Goal: Information Seeking & Learning: Learn about a topic

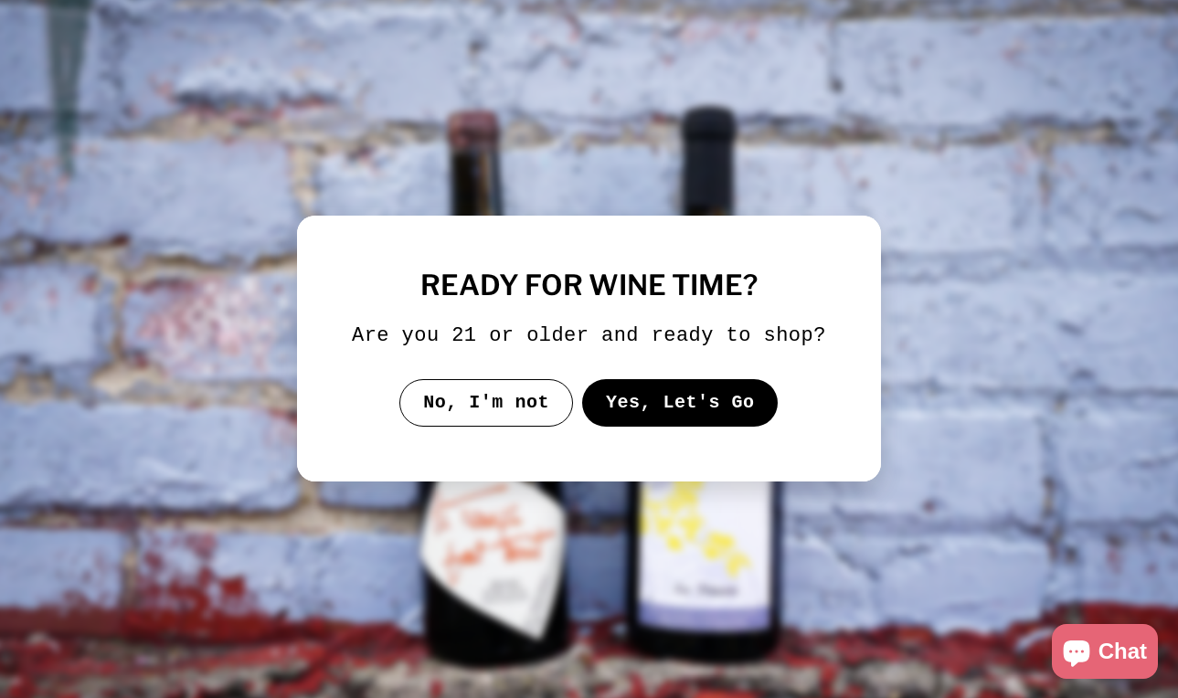
click at [458, 415] on button "No, I'm not" at bounding box center [486, 403] width 174 height 48
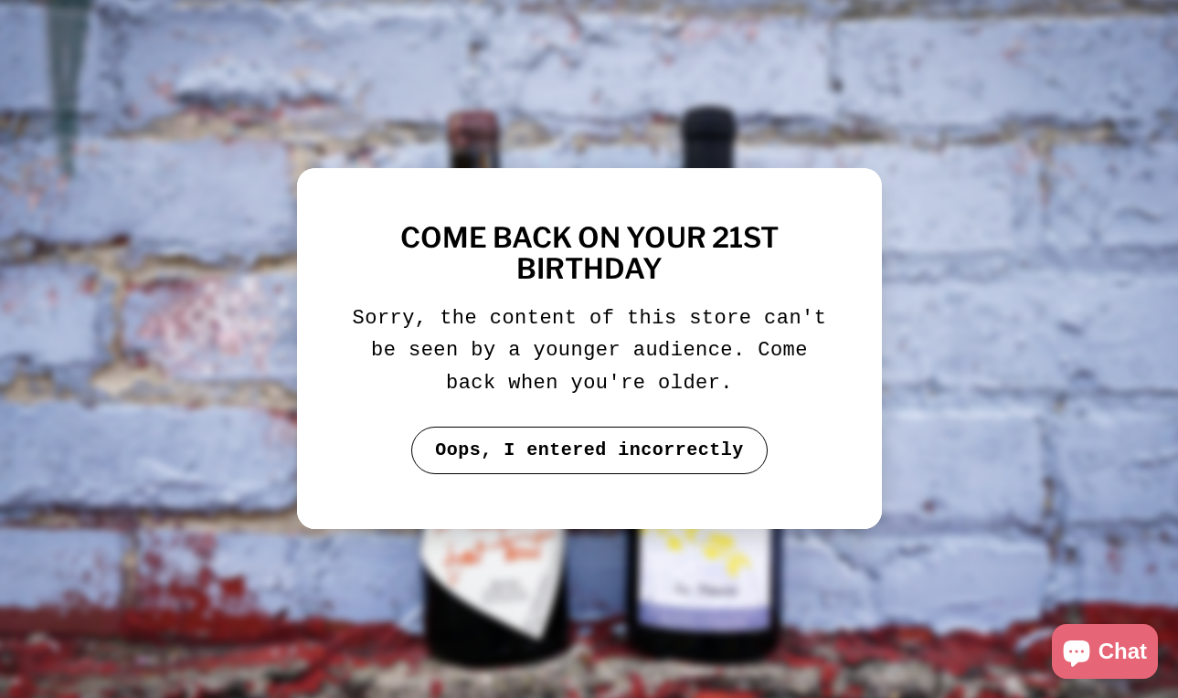
click at [612, 445] on button "Oops, I entered incorrectly" at bounding box center [589, 451] width 356 height 48
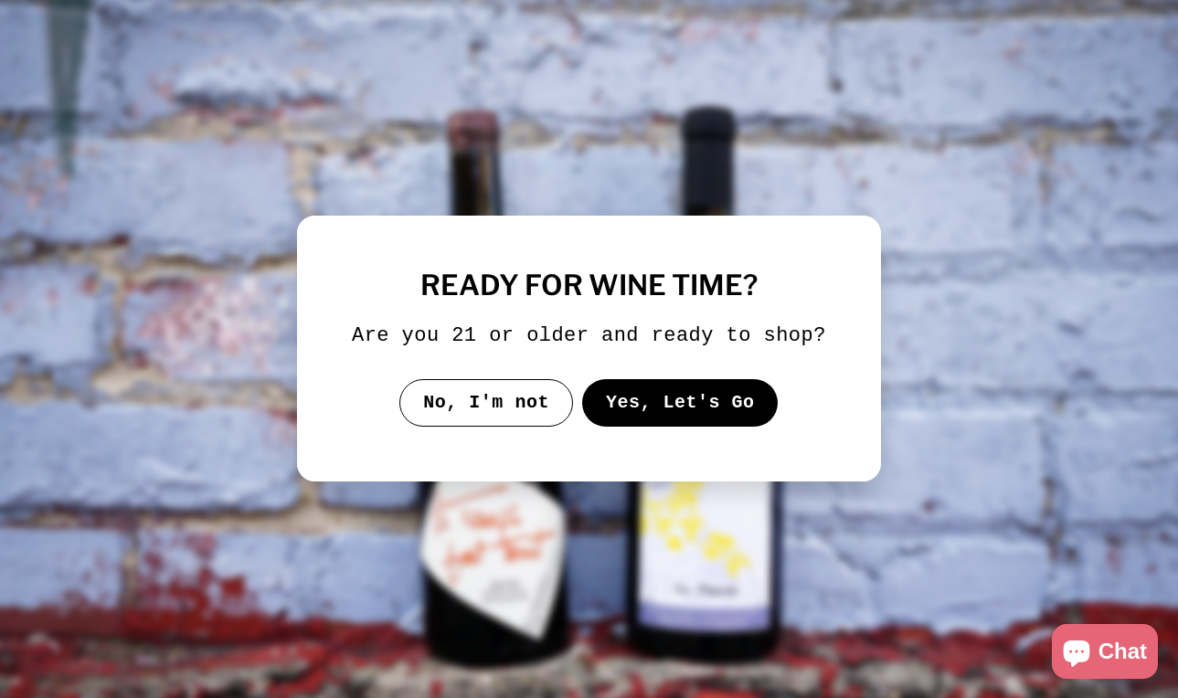
click at [652, 423] on button "Yes, Let's Go" at bounding box center [680, 403] width 196 height 48
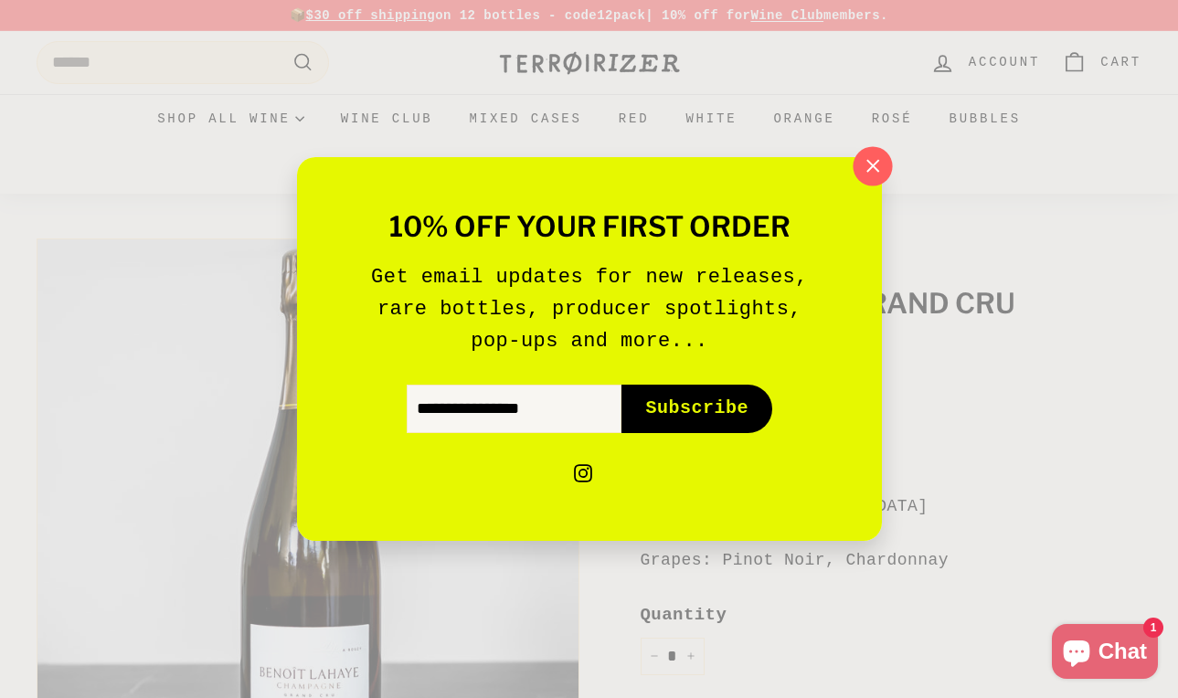
click at [872, 162] on icon "button" at bounding box center [871, 166] width 27 height 27
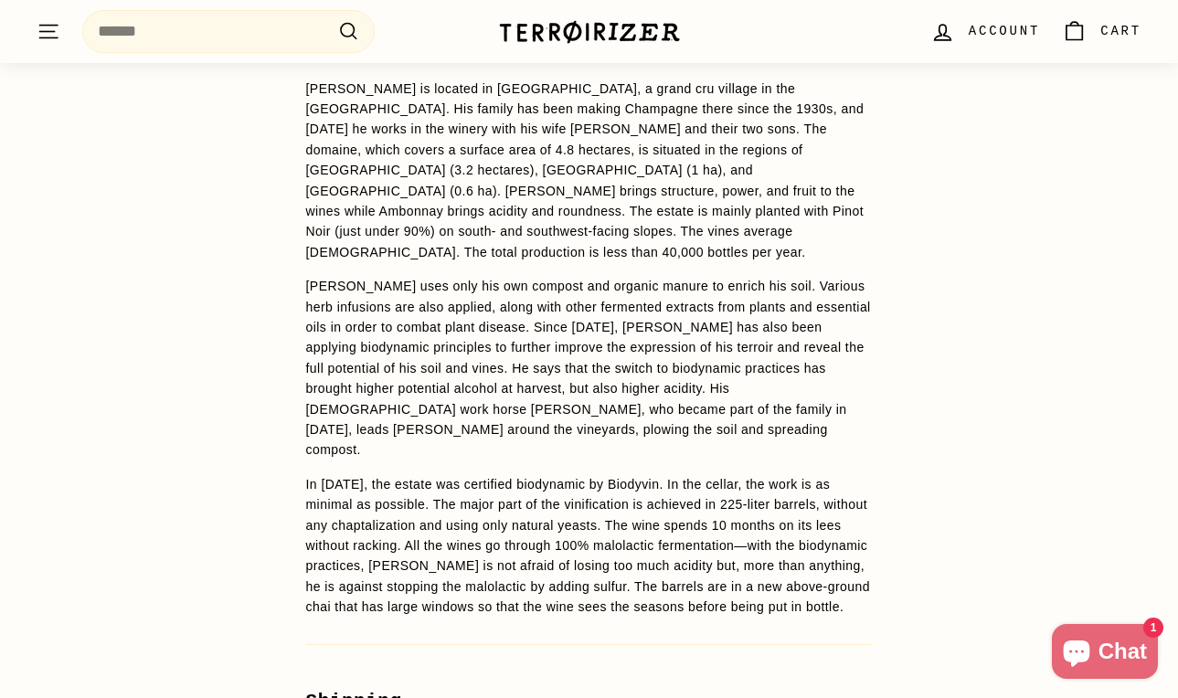
scroll to position [1504, 0]
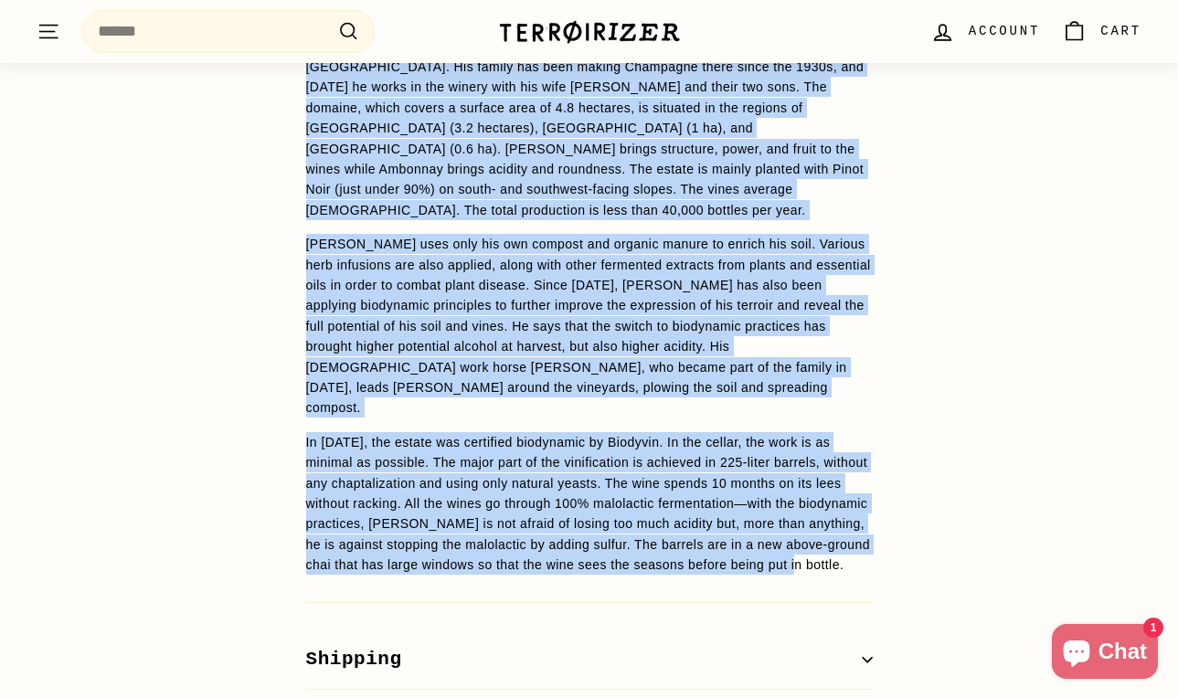
drag, startPoint x: 306, startPoint y: 237, endPoint x: 655, endPoint y: 496, distance: 435.0
click at [655, 496] on span "90% Pinot Noir and 10% Chardonnay, 80% from Bouzy and 20% from Ambonnay, all gr…" at bounding box center [589, 241] width 567 height 669
copy span "90% Pinot Noir and 10% Chardonnay, 80% from Bouzy and 20% from Ambonnay, all gr…"
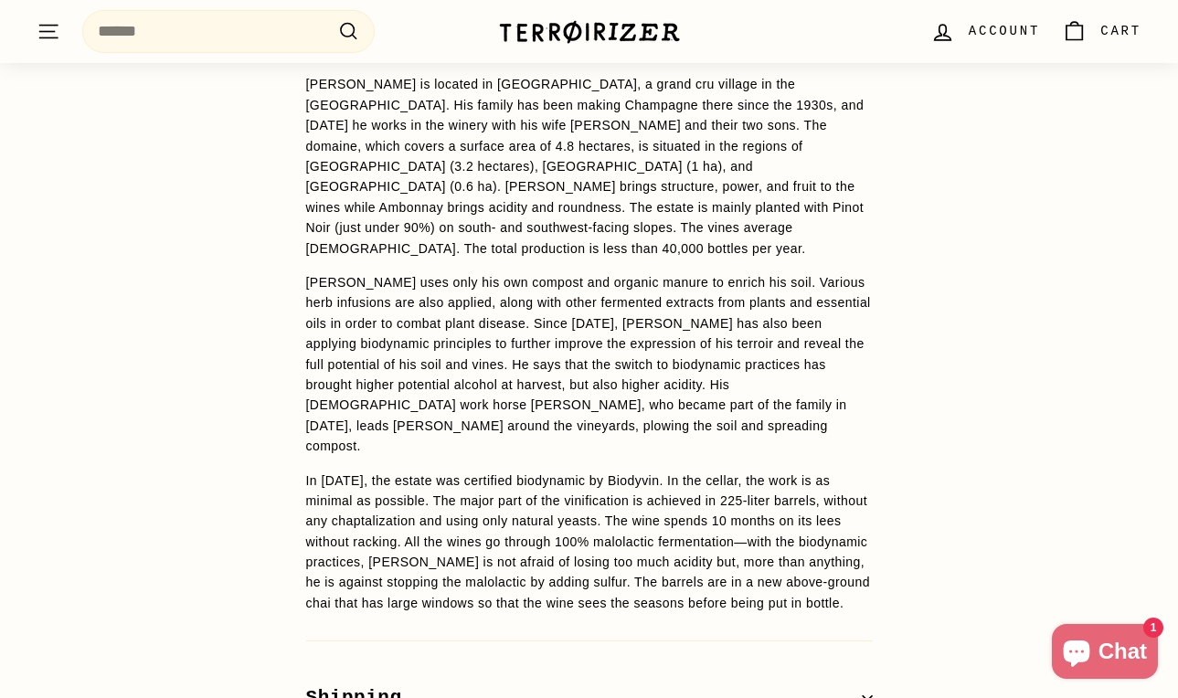
scroll to position [1573, 0]
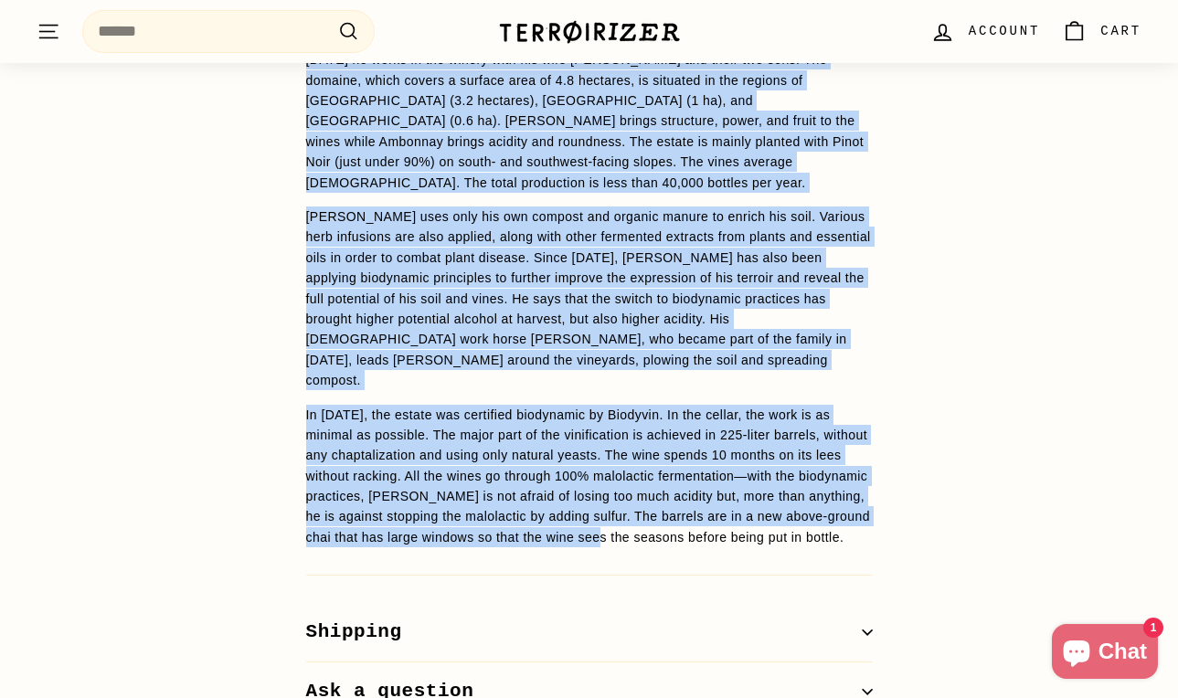
drag, startPoint x: 304, startPoint y: 281, endPoint x: 764, endPoint y: 483, distance: 502.1
click at [764, 483] on div "WINE DETAILS 100% Pinot Noir from Bouzy ([PERSON_NAME] Betins and [GEOGRAPHIC_D…" at bounding box center [590, 250] width 640 height 941
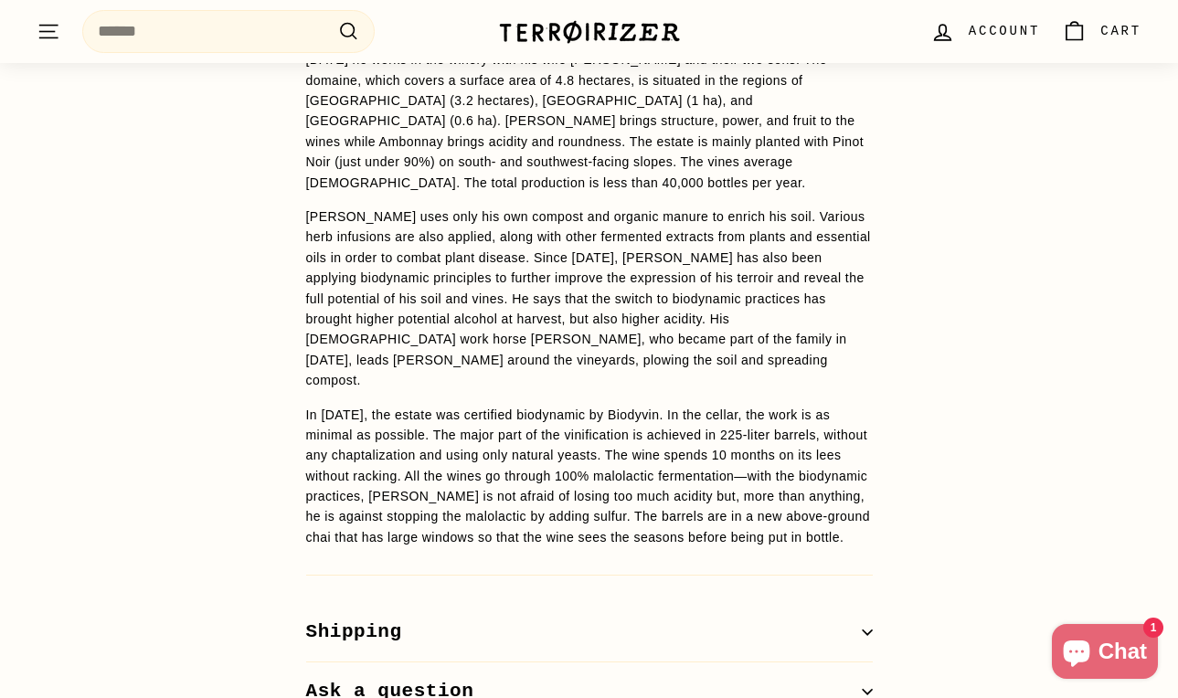
click at [785, 497] on p "In [DATE], the estate was certified biodynamic by Biodyvin. In the cellar, the …" at bounding box center [589, 476] width 567 height 143
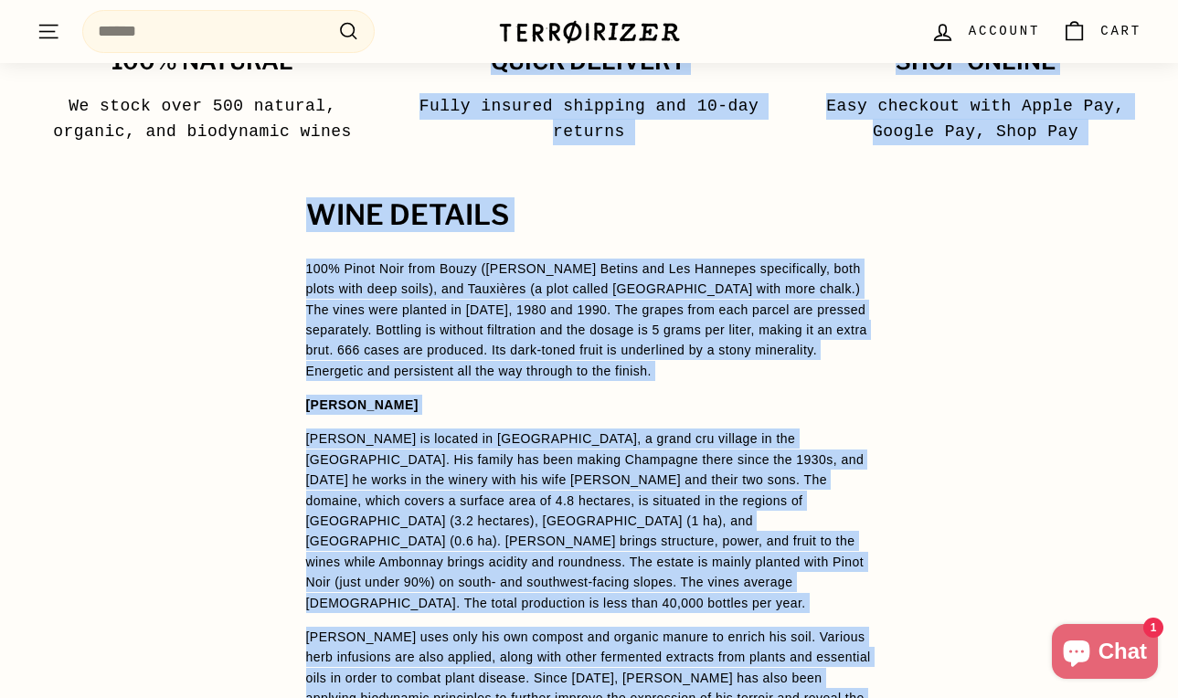
scroll to position [1107, 0]
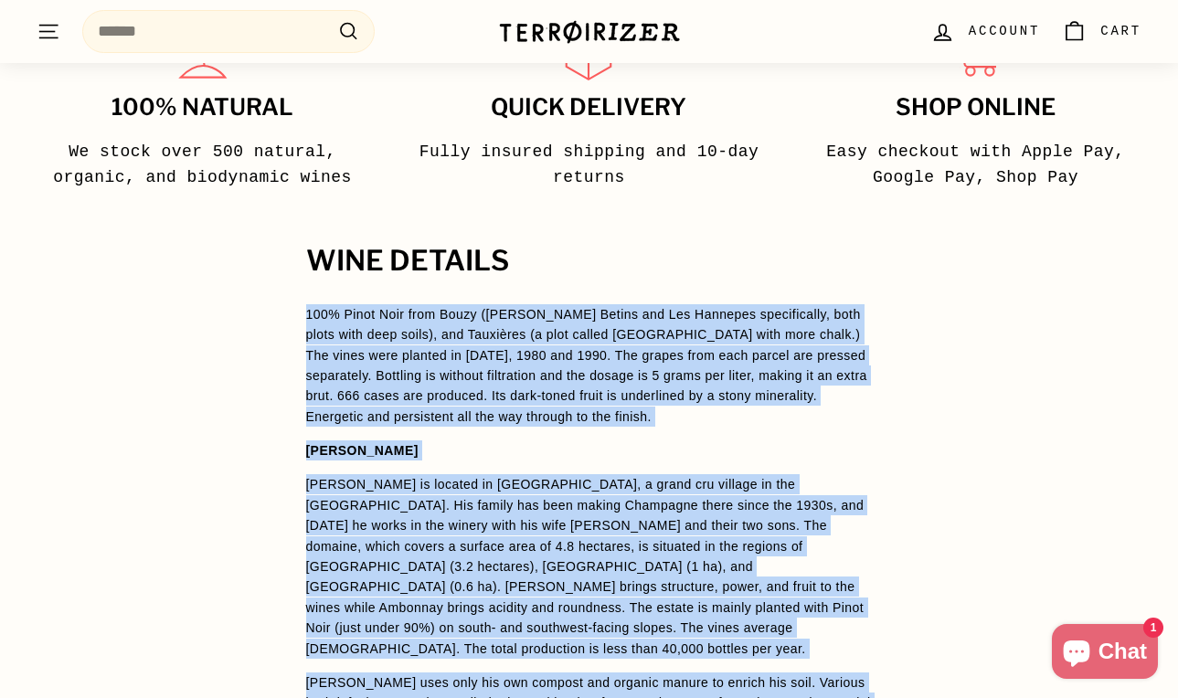
drag, startPoint x: 475, startPoint y: 496, endPoint x: 278, endPoint y: 299, distance: 279.2
copy span "396% Lorem Ipsu dolo Sitam (Con Adip Elitse doe Tem Incididu utlaboreetdo, magn…"
